Goal: Find specific page/section: Find specific page/section

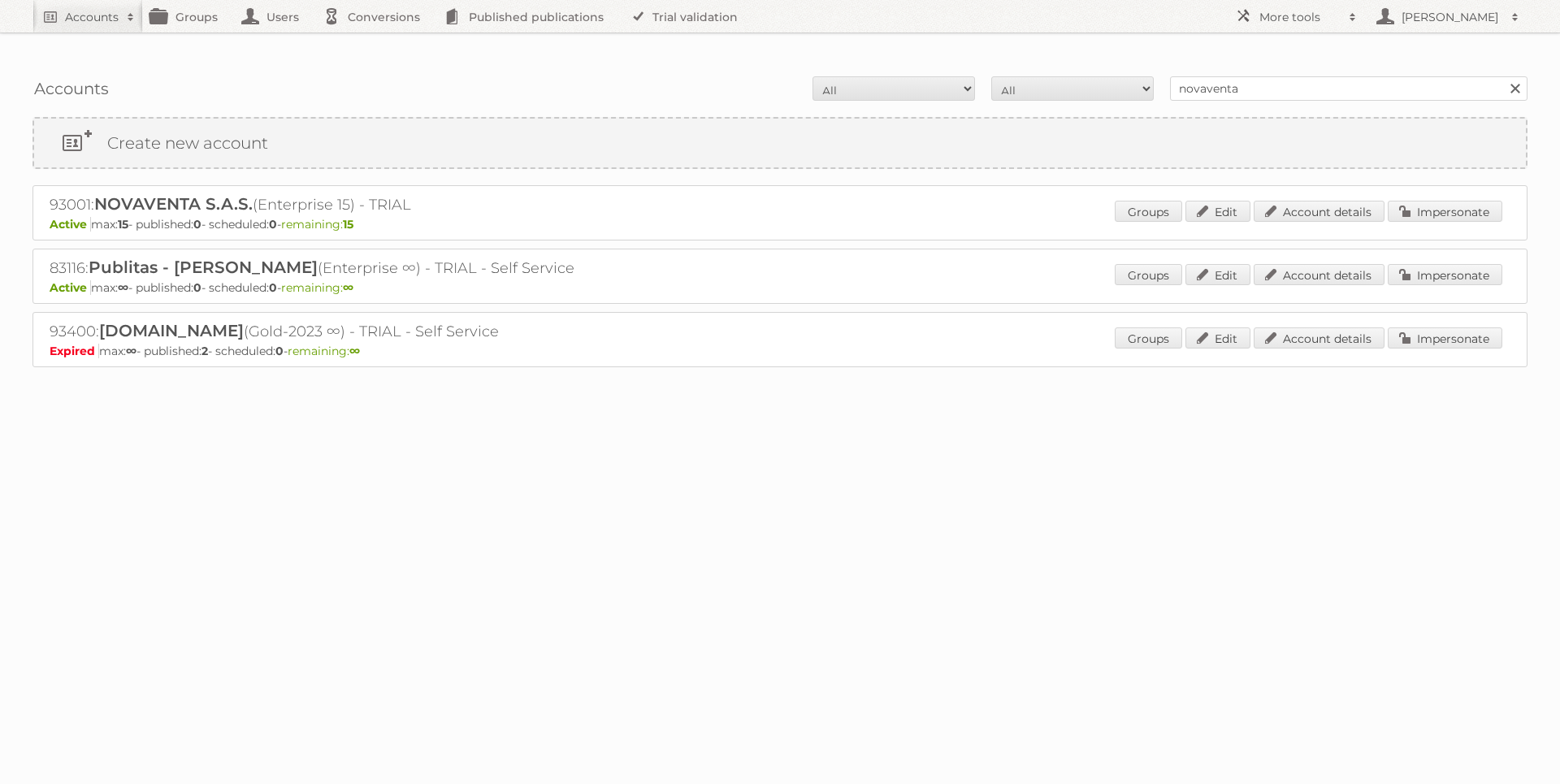
click at [1205, 69] on div "Accounts All Active Expired Pending All Paid Trials Self service novaventa Sear…" at bounding box center [780, 89] width 1495 height 41
click at [1205, 76] on input "novaventa" at bounding box center [1349, 88] width 358 height 24
type input "softswiss"
click at [1503, 76] on input "Search" at bounding box center [1515, 88] width 25 height 24
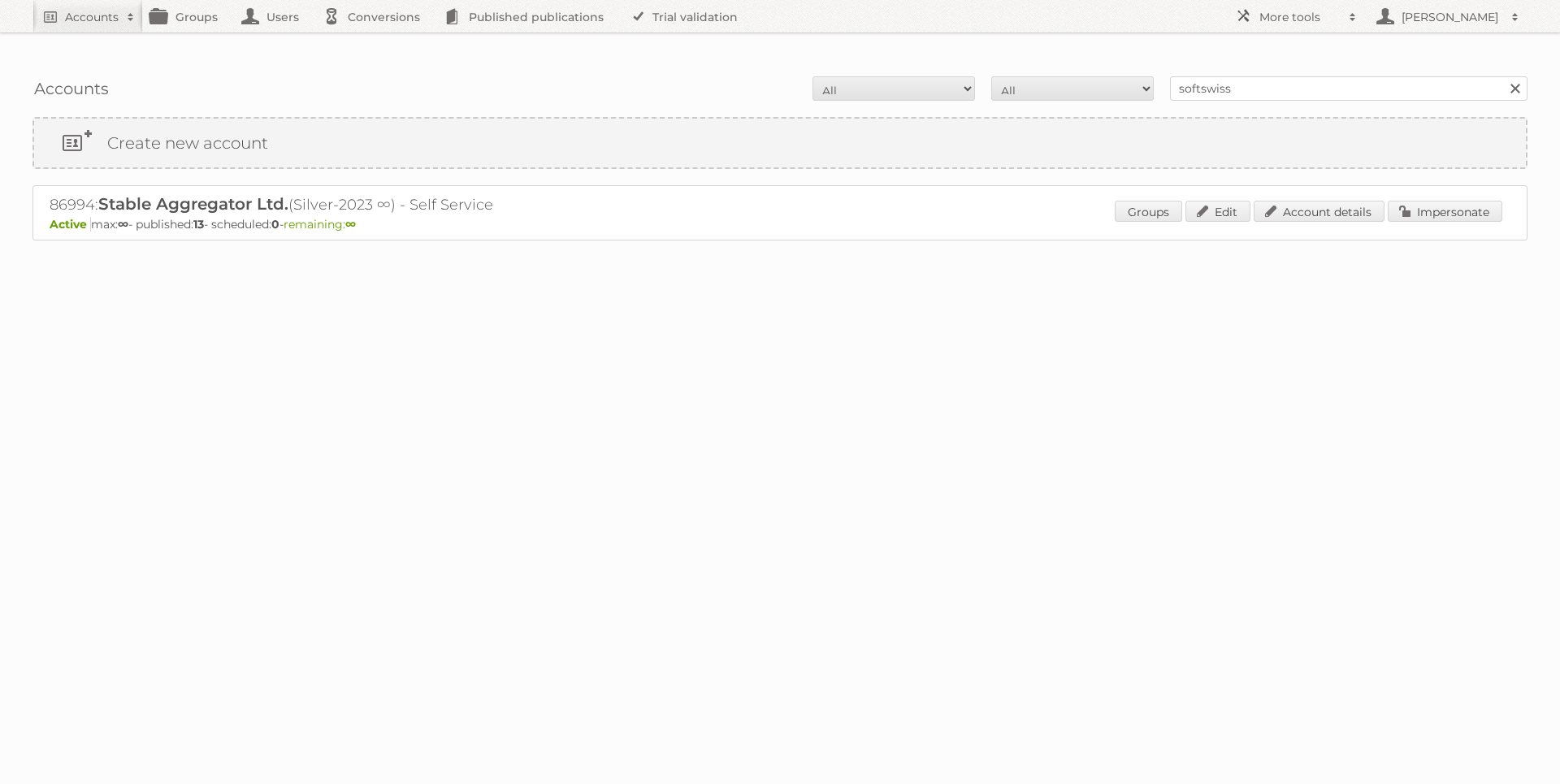
click at [64, 194] on h2 "86994: Stable Aggregator Ltd. (Silver-2023 ∞) - Self Service" at bounding box center [334, 205] width 569 height 21
copy h2 "86994"
click at [1275, 201] on link "Account details" at bounding box center [1319, 212] width 131 height 21
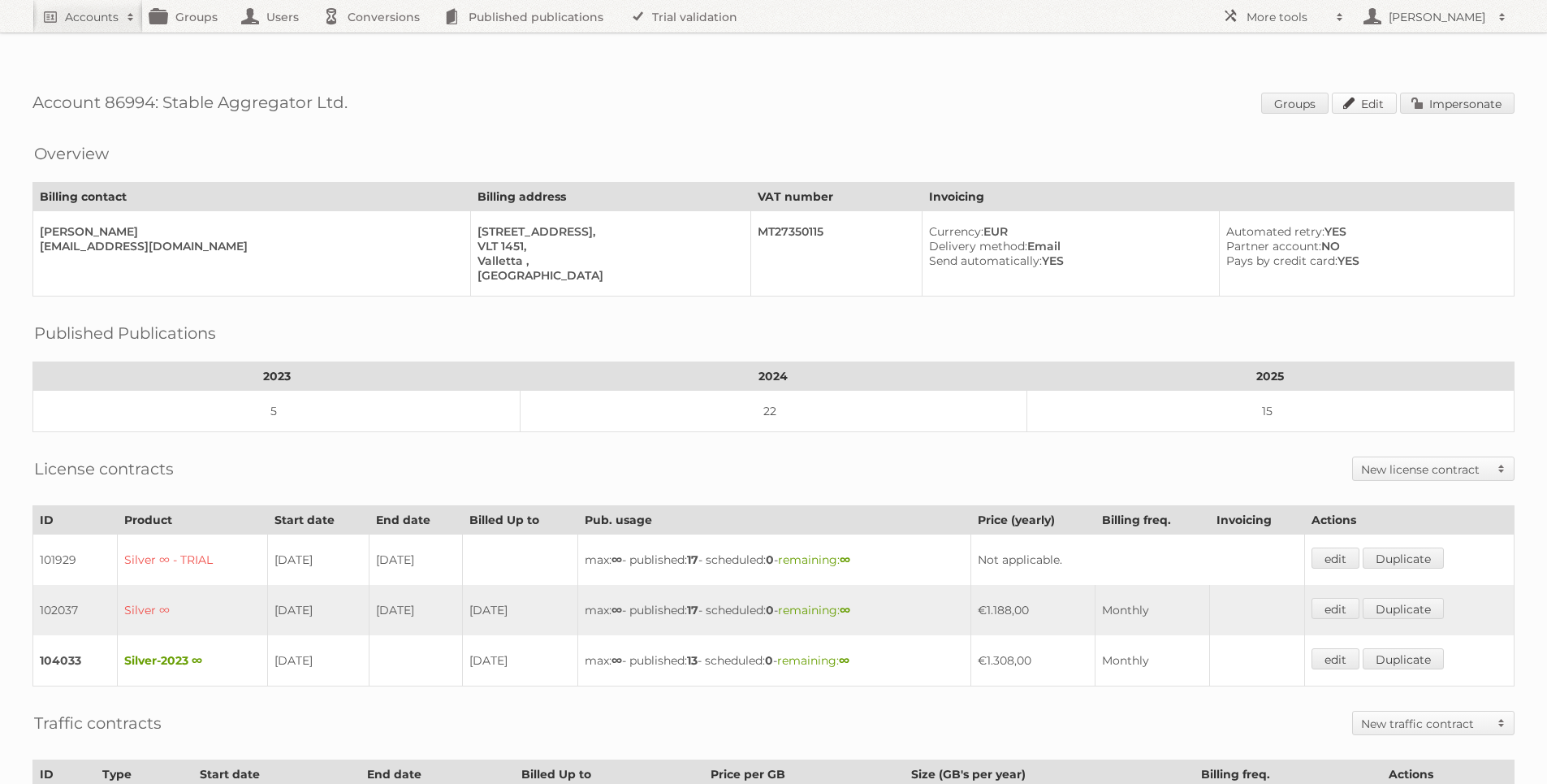
click at [1358, 92] on link "Edit" at bounding box center [1365, 103] width 65 height 21
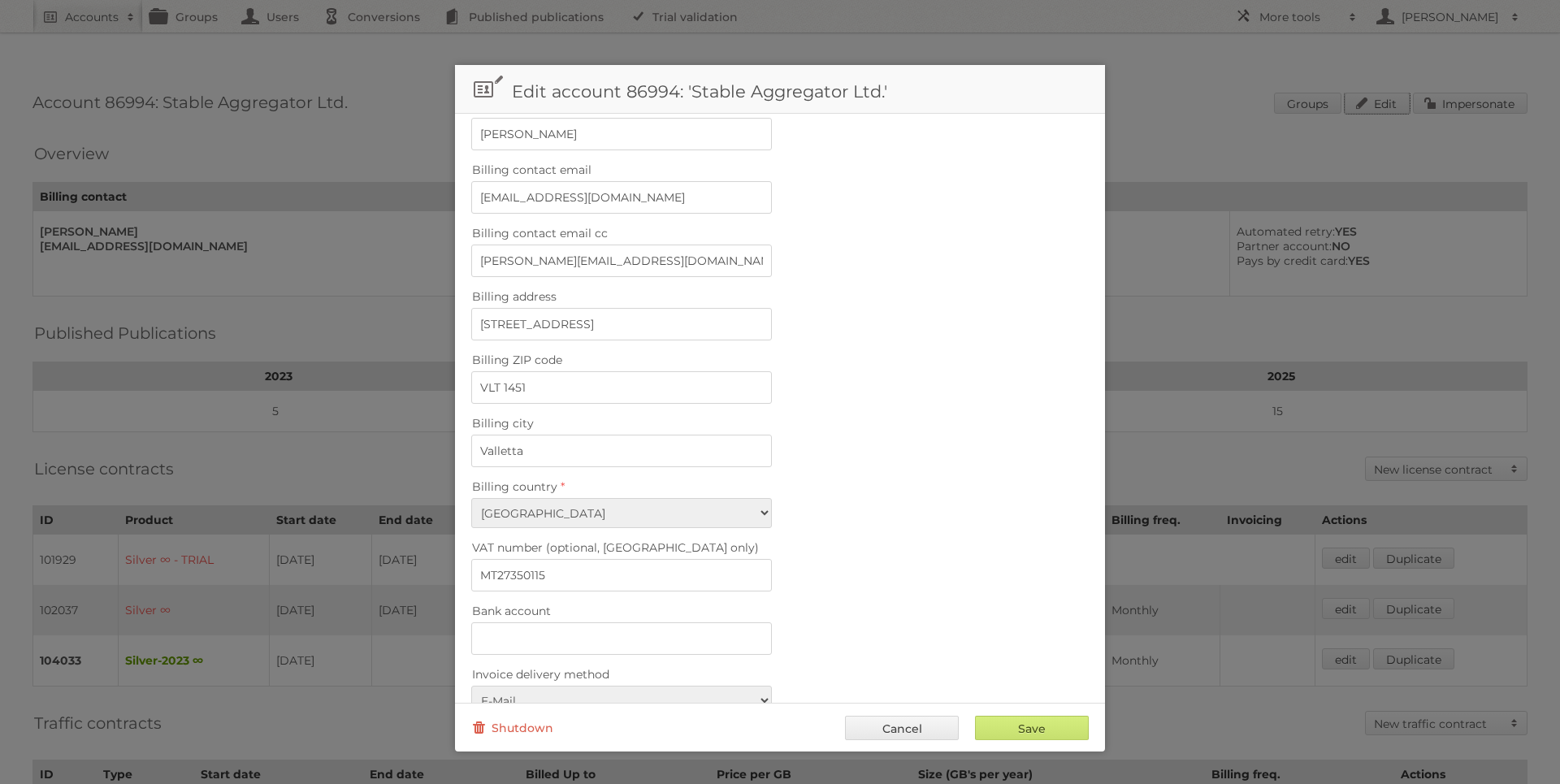
scroll to position [510, 0]
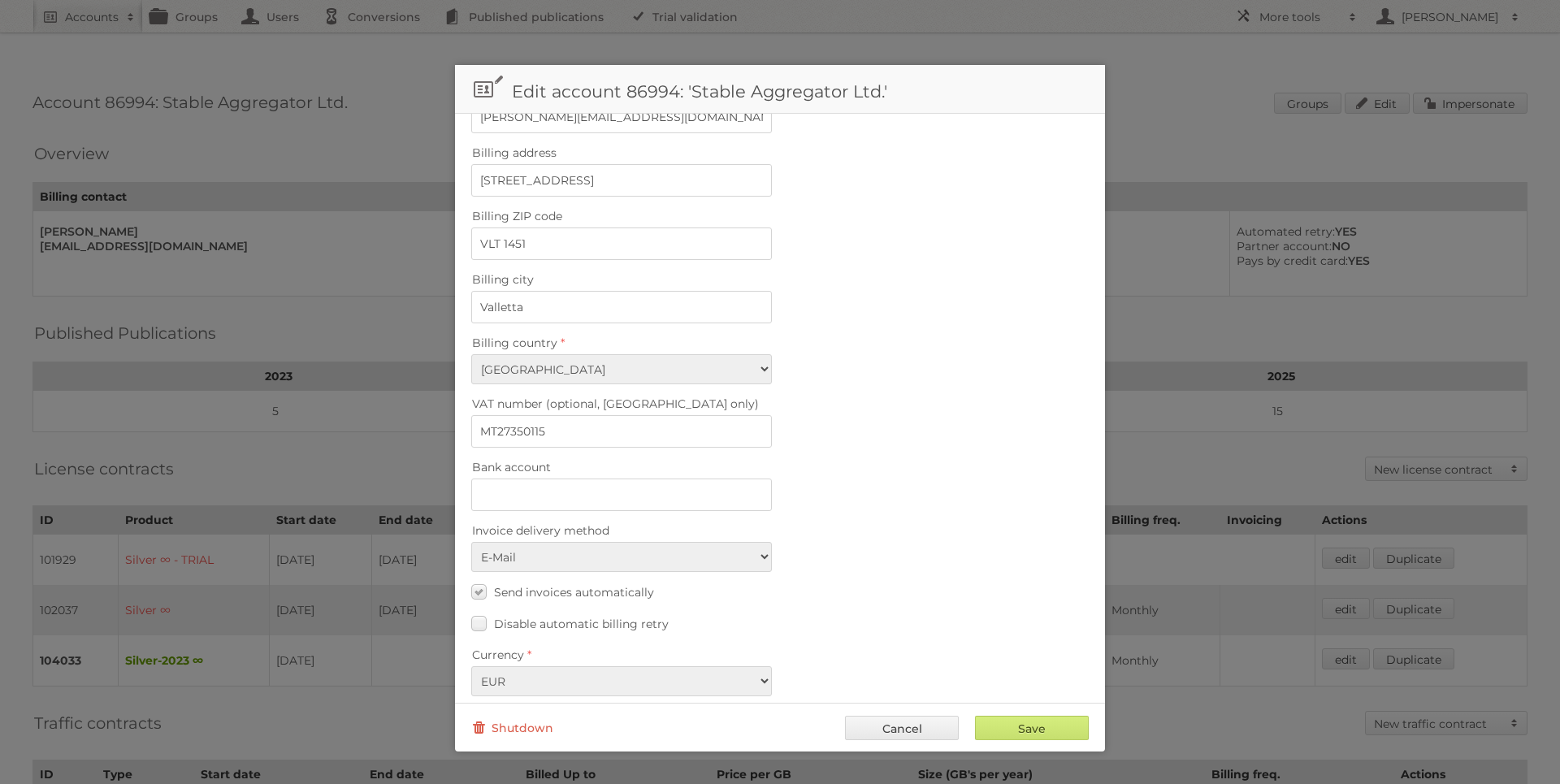
click at [1136, 157] on div at bounding box center [780, 392] width 1560 height 784
